Goal: Transaction & Acquisition: Purchase product/service

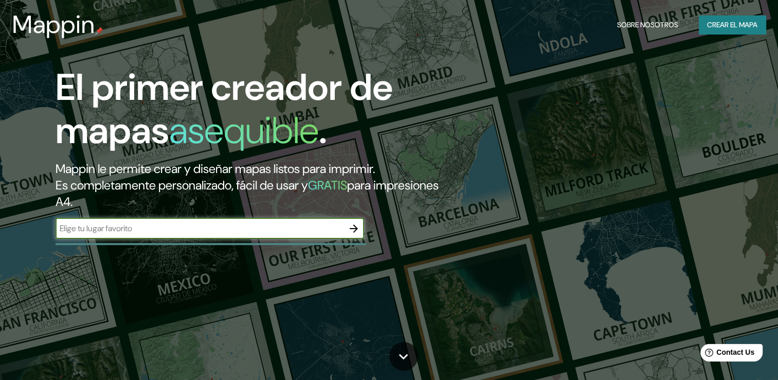
click at [96, 230] on input "text" at bounding box center [200, 228] width 288 height 12
type input "c"
type input "popular cali [GEOGRAPHIC_DATA]"
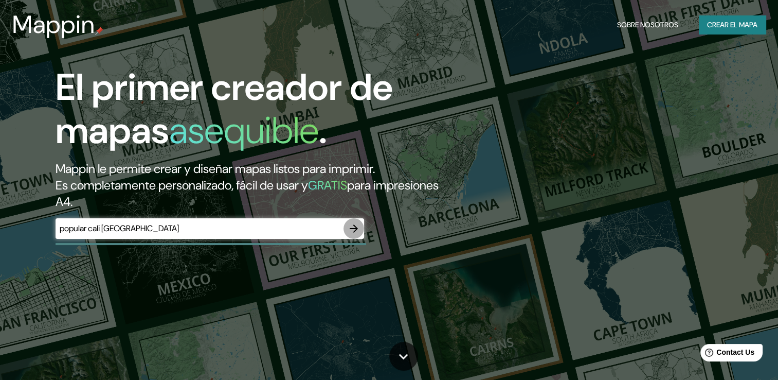
click at [356, 231] on icon "button" at bounding box center [354, 228] width 12 height 12
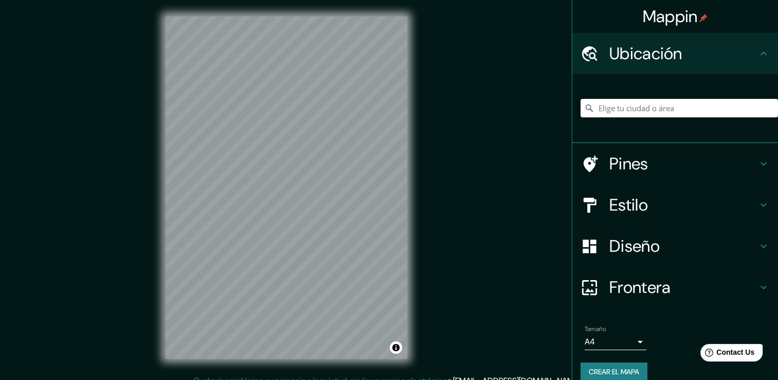
click at [618, 106] on input "Elige tu ciudad o área" at bounding box center [680, 108] width 198 height 19
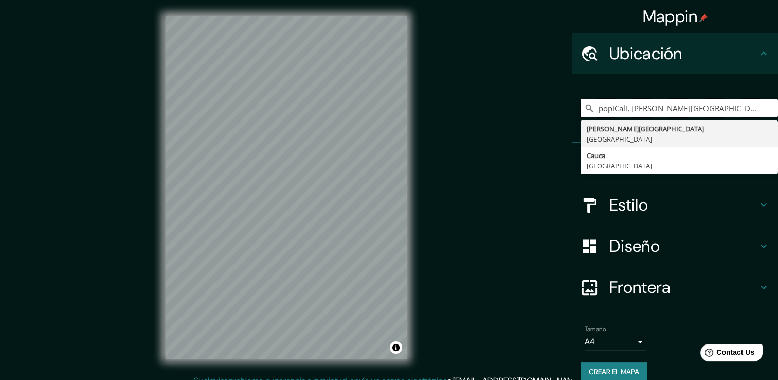
drag, startPoint x: 720, startPoint y: 108, endPoint x: 514, endPoint y: 128, distance: 206.8
click at [514, 128] on div "Mappin Ubicación popiCali, [PERSON_NAME][GEOGRAPHIC_DATA], [GEOGRAPHIC_DATA] [P…" at bounding box center [389, 195] width 778 height 391
type input "[GEOGRAPHIC_DATA], [PERSON_NAME][GEOGRAPHIC_DATA], [GEOGRAPHIC_DATA]"
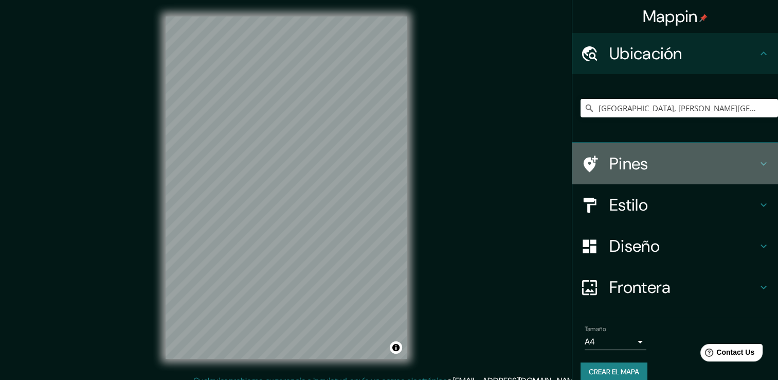
click at [615, 161] on h4 "Pines" at bounding box center [684, 163] width 148 height 21
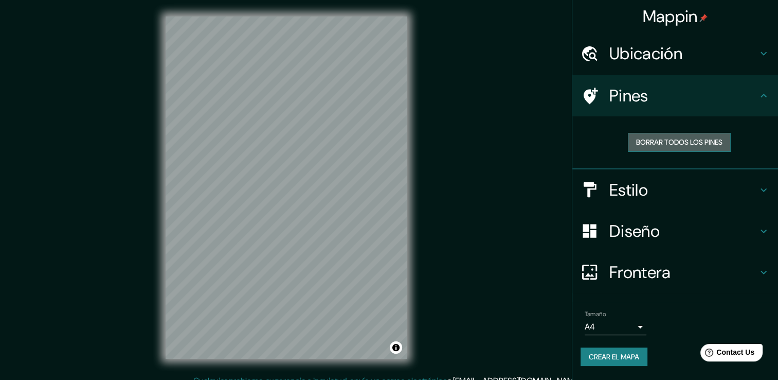
click at [645, 146] on font "Borrar todos los pines" at bounding box center [679, 142] width 86 height 13
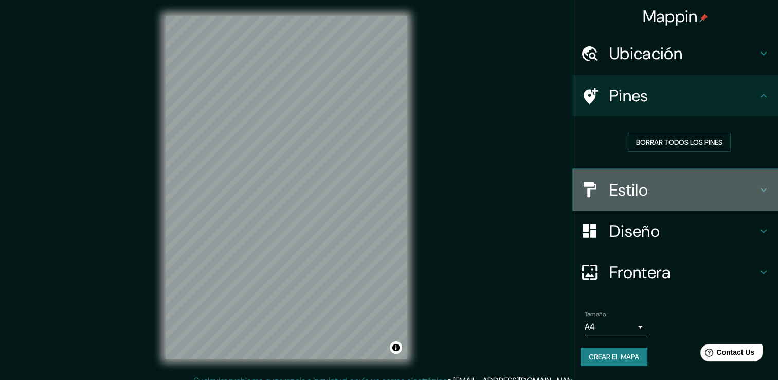
click at [630, 182] on h4 "Estilo" at bounding box center [684, 190] width 148 height 21
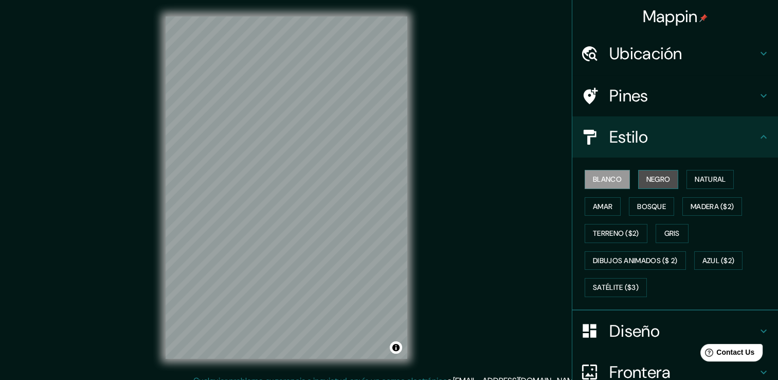
click at [648, 176] on font "Negro" at bounding box center [659, 179] width 24 height 13
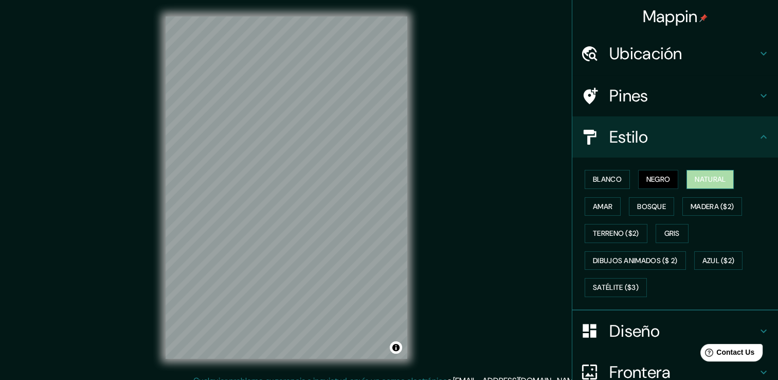
click at [695, 178] on font "Natural" at bounding box center [710, 179] width 31 height 13
click at [617, 178] on button "Blanco" at bounding box center [607, 179] width 45 height 19
click at [696, 180] on font "Natural" at bounding box center [710, 179] width 31 height 13
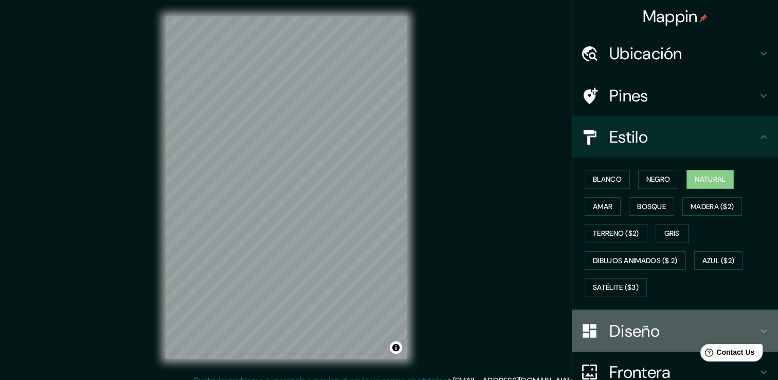
click at [626, 325] on h4 "Diseño" at bounding box center [684, 331] width 148 height 21
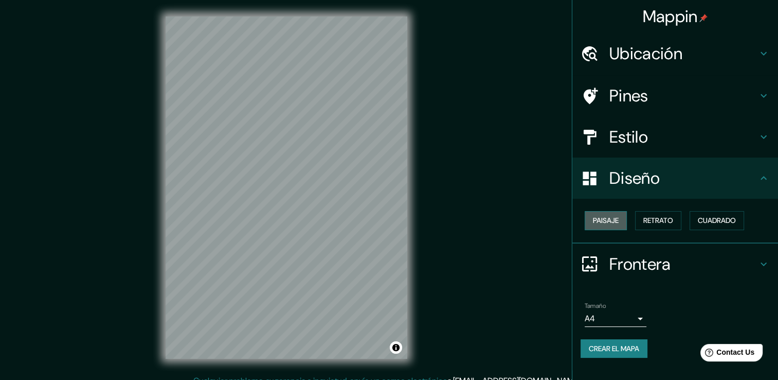
click at [616, 219] on font "Paisaje" at bounding box center [606, 220] width 26 height 13
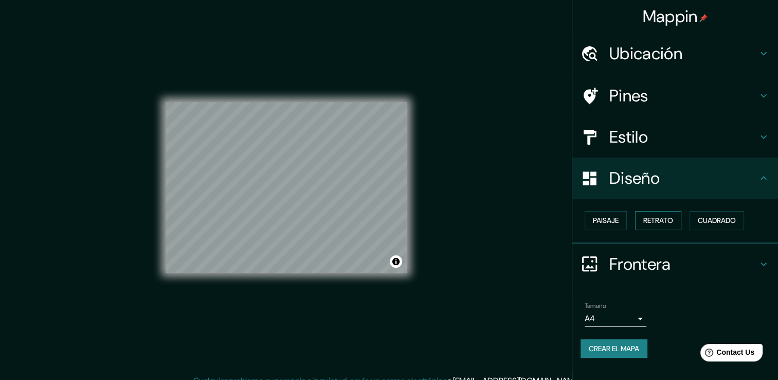
click at [646, 219] on font "Retrato" at bounding box center [659, 220] width 30 height 13
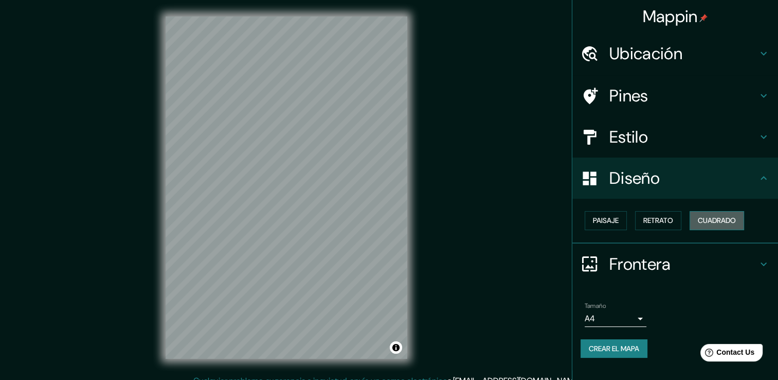
click at [704, 221] on font "Cuadrado" at bounding box center [717, 220] width 38 height 13
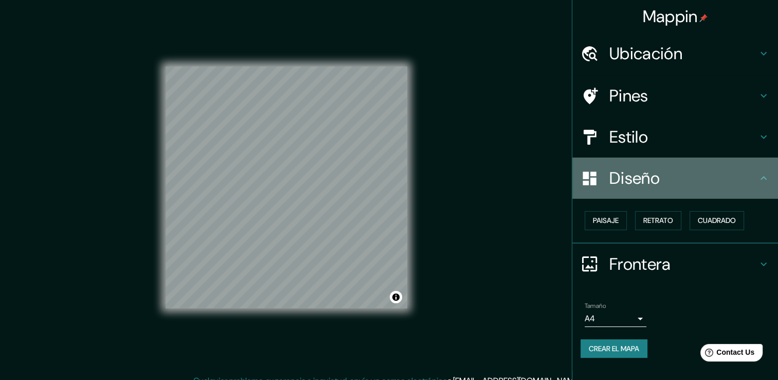
click at [663, 176] on h4 "Diseño" at bounding box center [684, 178] width 148 height 21
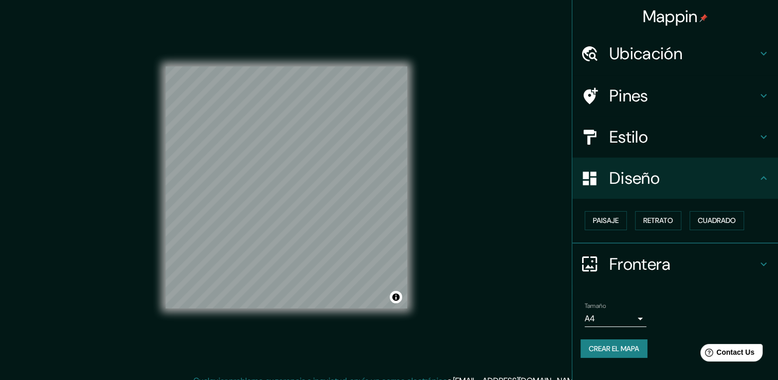
click at [634, 257] on h4 "Frontera" at bounding box center [684, 264] width 148 height 21
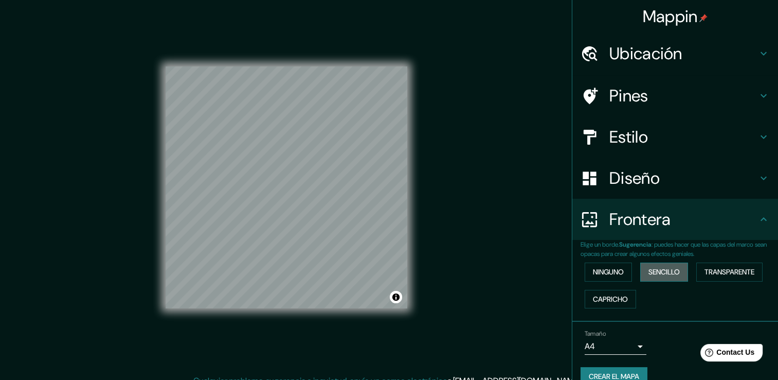
click at [649, 276] on font "Sencillo" at bounding box center [664, 271] width 31 height 13
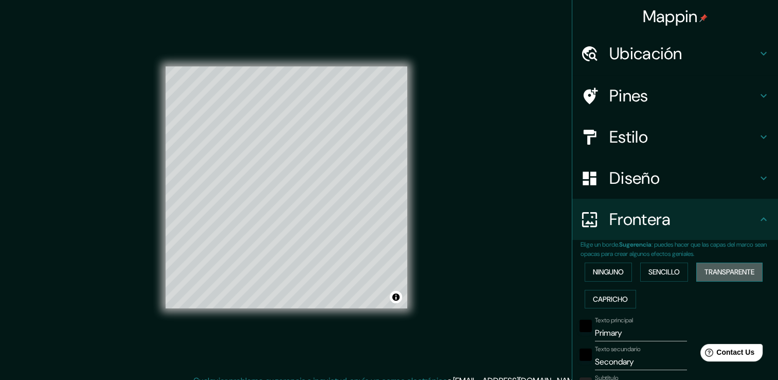
click at [705, 274] on font "Transparente" at bounding box center [730, 271] width 50 height 13
click at [506, 263] on div "Mappin Ubicación [GEOGRAPHIC_DATA], [PERSON_NAME][GEOGRAPHIC_DATA], [GEOGRAPHIC…" at bounding box center [389, 195] width 778 height 391
click at [324, 149] on div at bounding box center [328, 144] width 8 height 8
click at [604, 270] on font "Ninguno" at bounding box center [608, 271] width 31 height 13
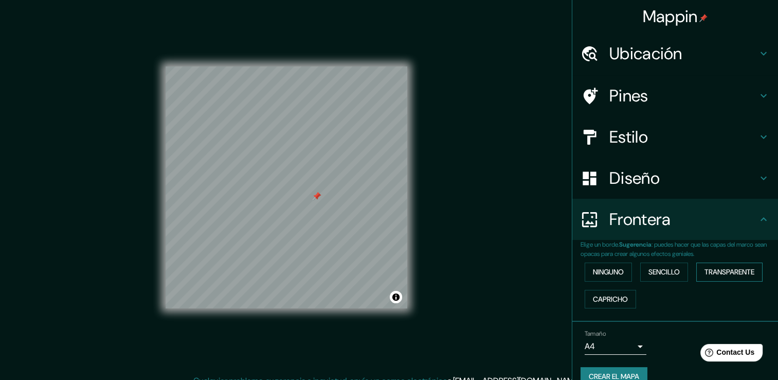
click at [705, 269] on font "Transparente" at bounding box center [730, 271] width 50 height 13
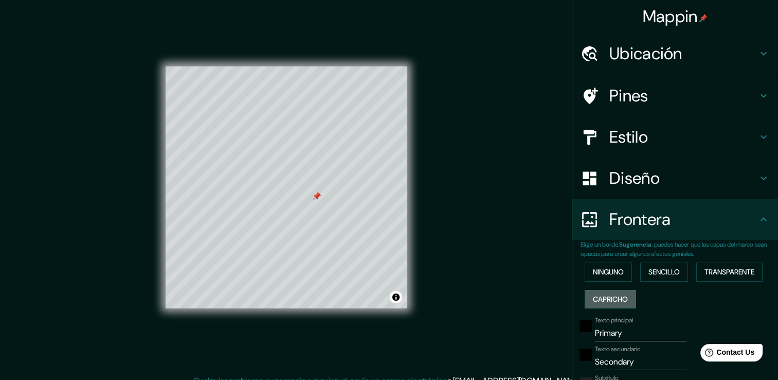
click at [617, 295] on font "Capricho" at bounding box center [610, 299] width 35 height 13
click at [649, 273] on font "Sencillo" at bounding box center [664, 271] width 31 height 13
click at [509, 232] on div "Mappin Ubicación [GEOGRAPHIC_DATA], [PERSON_NAME][GEOGRAPHIC_DATA], [GEOGRAPHIC…" at bounding box center [389, 195] width 778 height 391
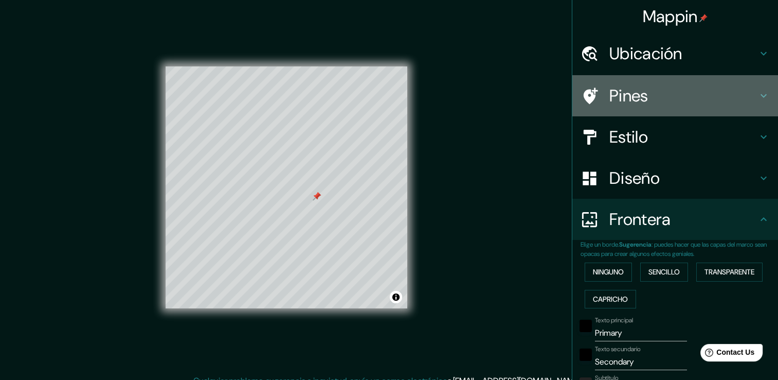
click at [625, 103] on h4 "Pines" at bounding box center [684, 95] width 148 height 21
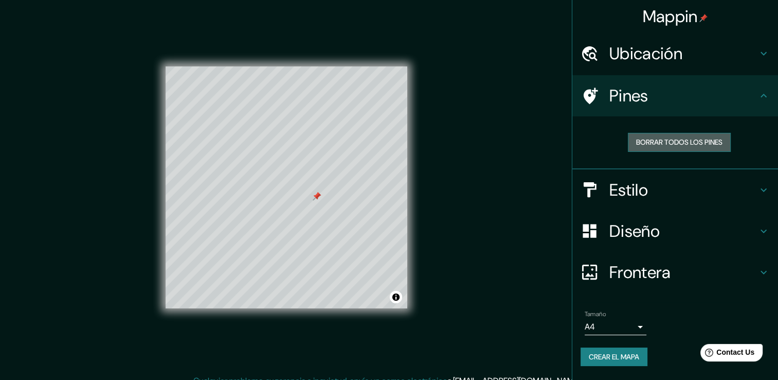
click at [644, 134] on button "Borrar todos los pines" at bounding box center [679, 142] width 103 height 19
click at [452, 179] on div "Mappin Ubicación [GEOGRAPHIC_DATA], [PERSON_NAME][GEOGRAPHIC_DATA], [GEOGRAPHIC…" at bounding box center [389, 195] width 778 height 391
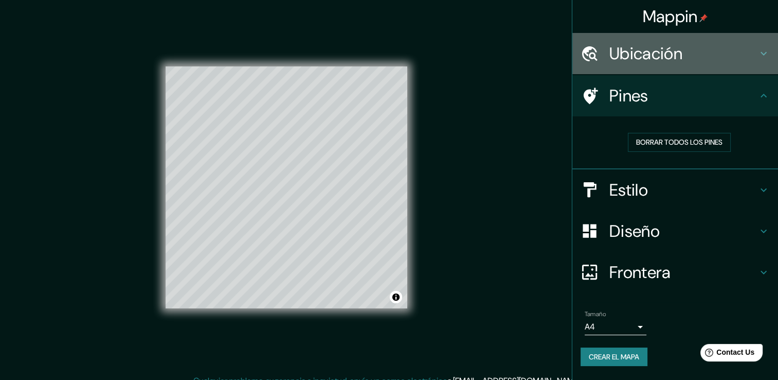
click at [651, 57] on h4 "Ubicación" at bounding box center [684, 53] width 148 height 21
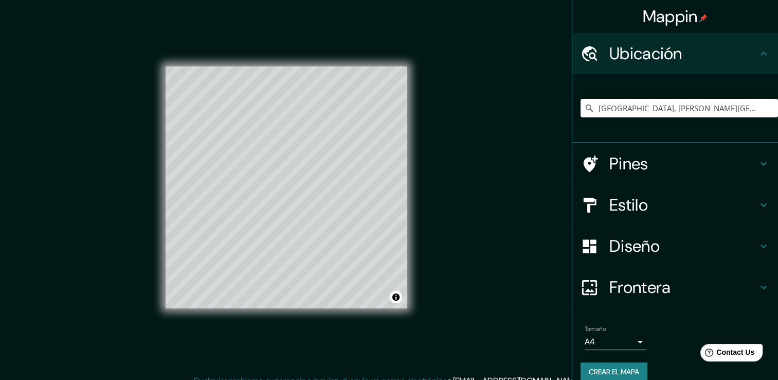
click at [534, 120] on div "Mappin Ubicación [GEOGRAPHIC_DATA], [PERSON_NAME][GEOGRAPHIC_DATA], [GEOGRAPHIC…" at bounding box center [389, 195] width 778 height 391
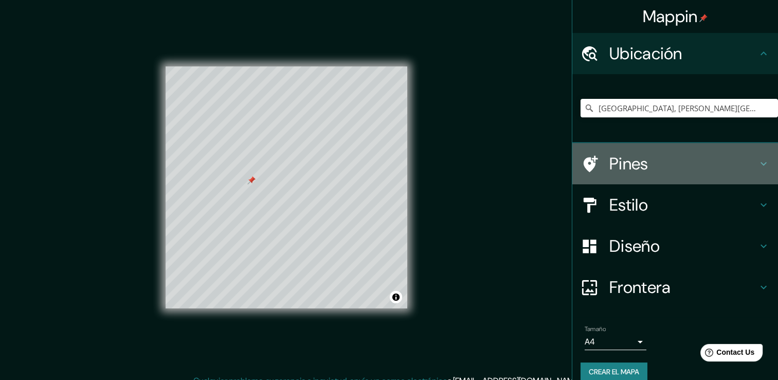
click at [610, 168] on h4 "Pines" at bounding box center [684, 163] width 148 height 21
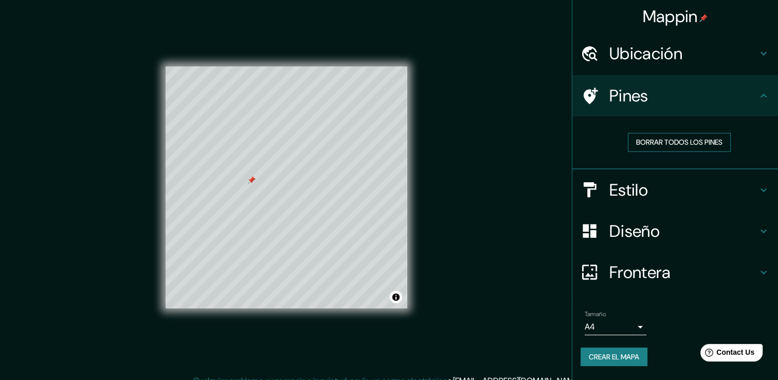
click at [656, 133] on button "Borrar todos los pines" at bounding box center [679, 142] width 103 height 19
click at [561, 227] on div "Mappin Ubicación [GEOGRAPHIC_DATA], [PERSON_NAME][GEOGRAPHIC_DATA], [GEOGRAPHIC…" at bounding box center [389, 195] width 778 height 391
click at [442, 207] on div "Mappin Ubicación [GEOGRAPHIC_DATA], [PERSON_NAME][GEOGRAPHIC_DATA], [GEOGRAPHIC…" at bounding box center [389, 195] width 778 height 391
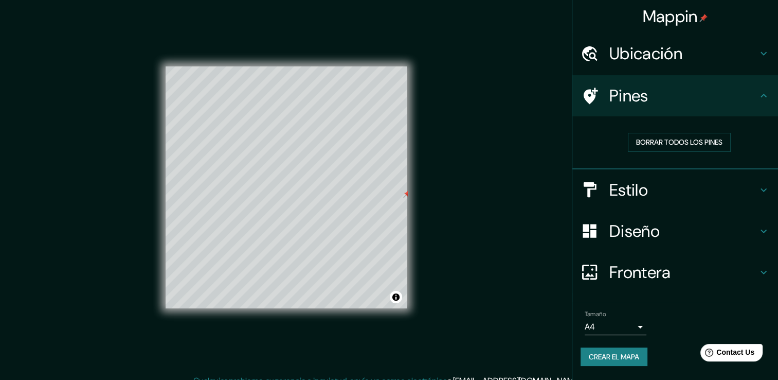
click at [403, 198] on div at bounding box center [407, 193] width 8 height 8
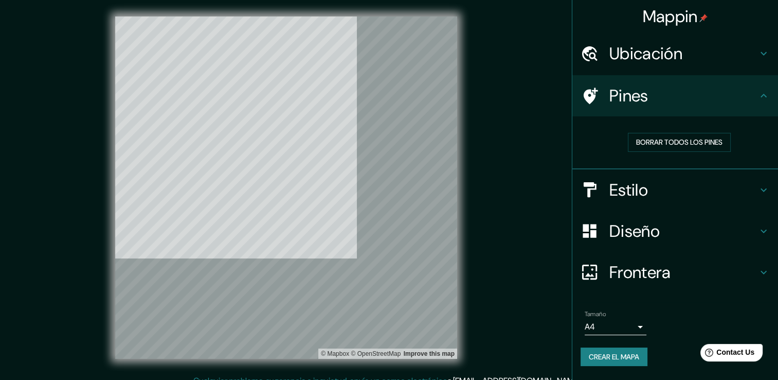
click at [48, 227] on div "© Mapbox © OpenStreetMap Improve this map" at bounding box center [286, 187] width 701 height 342
click at [224, 16] on div at bounding box center [286, 16] width 342 height 0
click at [216, 16] on div at bounding box center [286, 16] width 342 height 0
click at [245, 16] on div at bounding box center [286, 16] width 342 height 0
click at [637, 172] on div "Estilo" at bounding box center [676, 189] width 206 height 41
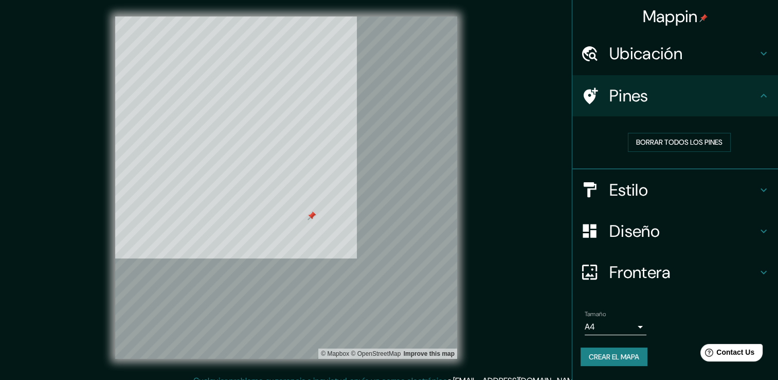
type input "38"
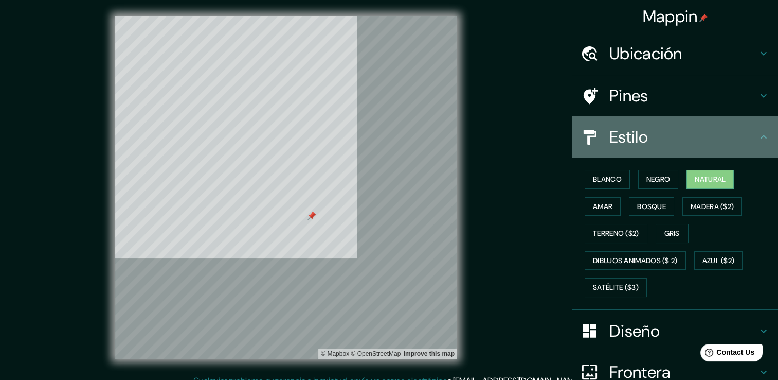
click at [665, 151] on div "Estilo" at bounding box center [676, 136] width 206 height 41
click at [759, 144] on div "Estilo" at bounding box center [676, 136] width 206 height 41
click at [758, 135] on icon at bounding box center [764, 137] width 12 height 12
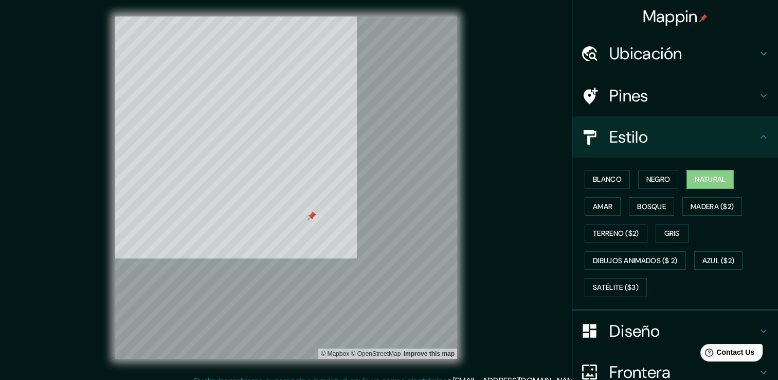
click at [530, 231] on div "© Mapbox © OpenStreetMap Improve this map" at bounding box center [286, 187] width 701 height 342
click at [599, 202] on font "Amar" at bounding box center [603, 206] width 20 height 13
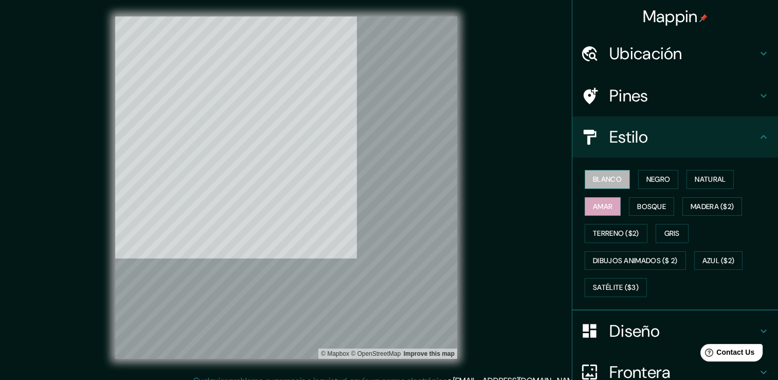
click at [620, 179] on button "Blanco" at bounding box center [607, 179] width 45 height 19
click at [655, 203] on font "Bosque" at bounding box center [651, 206] width 29 height 13
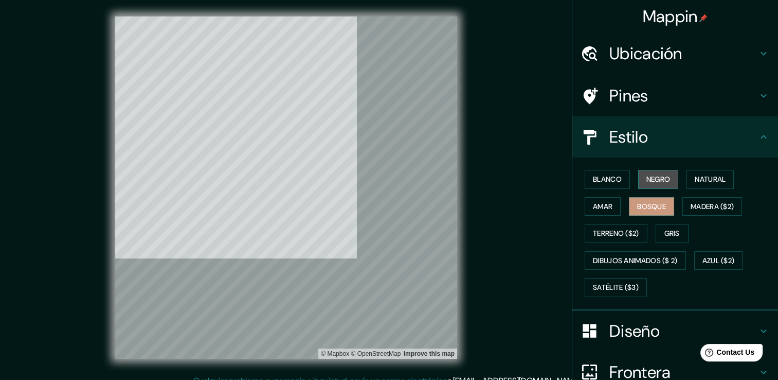
click at [647, 182] on font "Negro" at bounding box center [659, 179] width 24 height 13
